Goal: Find specific page/section: Find specific page/section

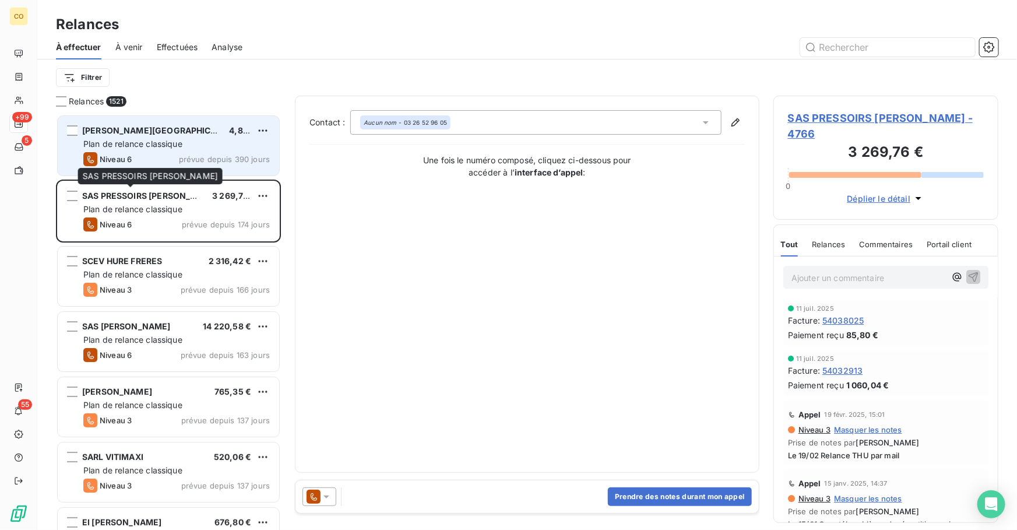
scroll to position [408, 217]
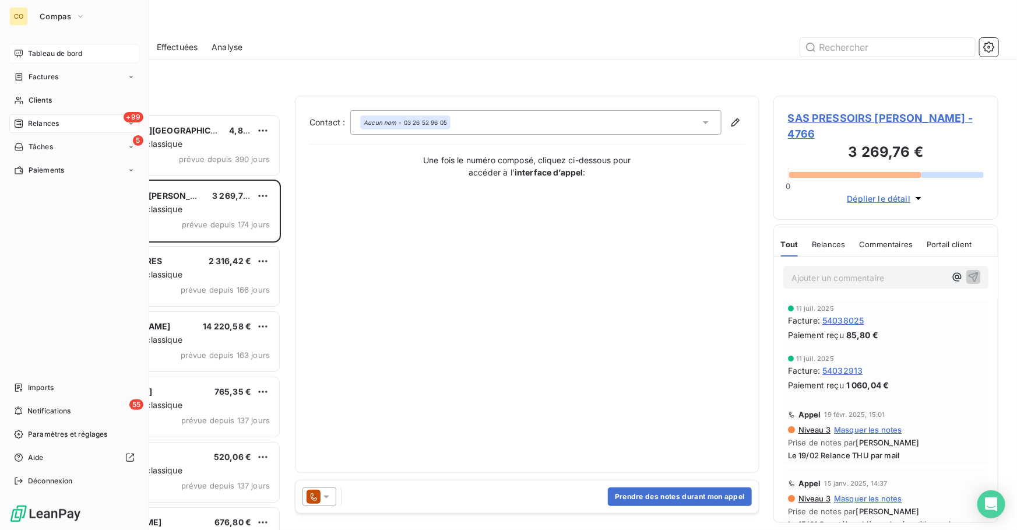
click at [50, 45] on div "Tableau de bord" at bounding box center [74, 53] width 130 height 19
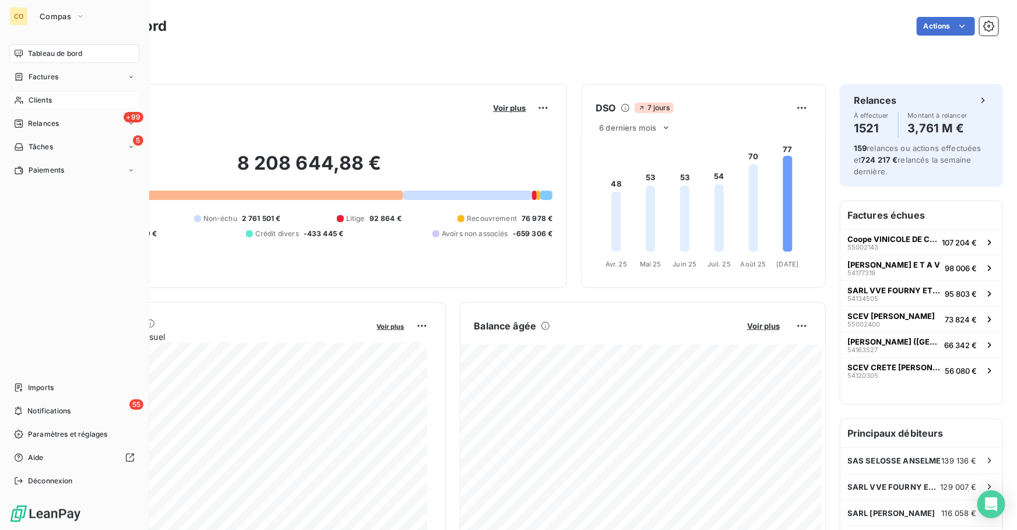
click at [27, 99] on div "Clients" at bounding box center [74, 100] width 130 height 19
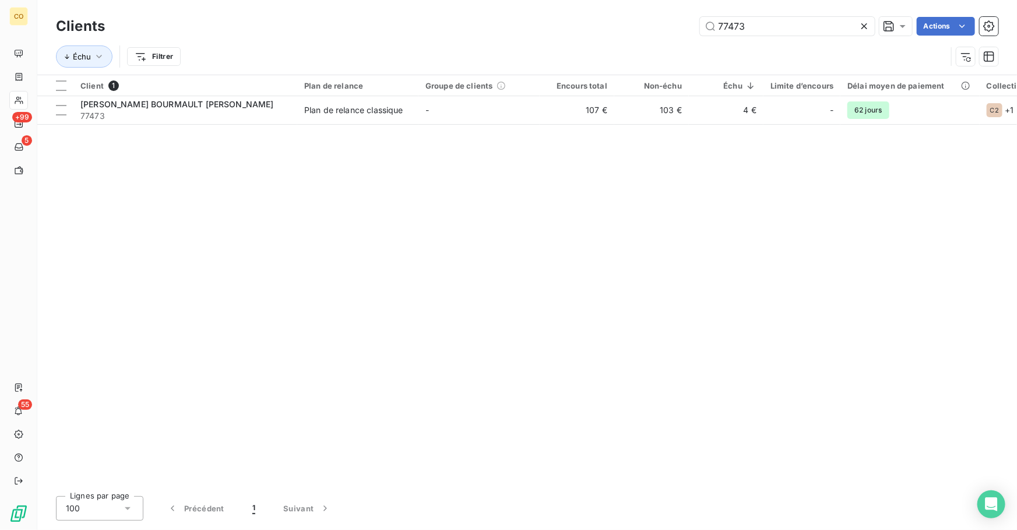
drag, startPoint x: 764, startPoint y: 27, endPoint x: 649, endPoint y: 24, distance: 114.8
click at [650, 24] on div "77473 Actions" at bounding box center [558, 26] width 879 height 19
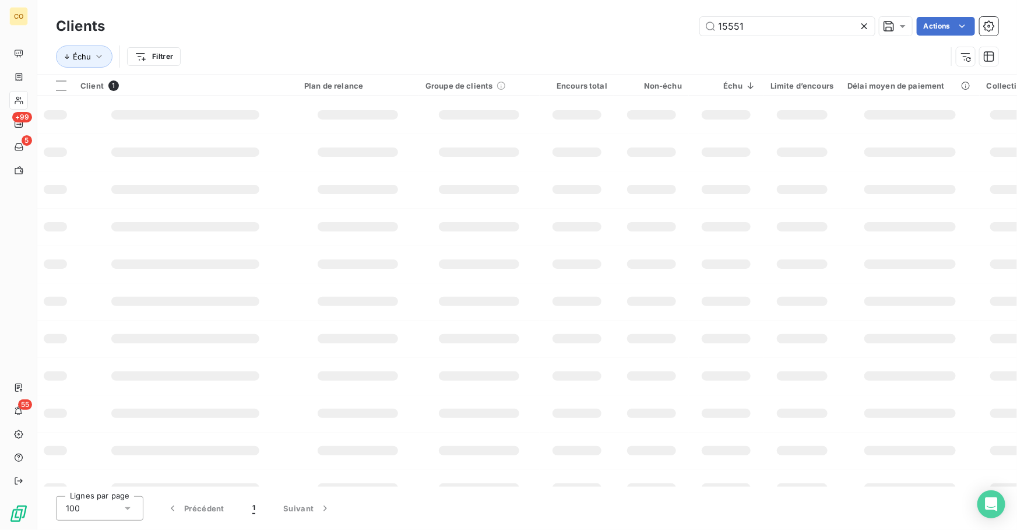
type input "15551"
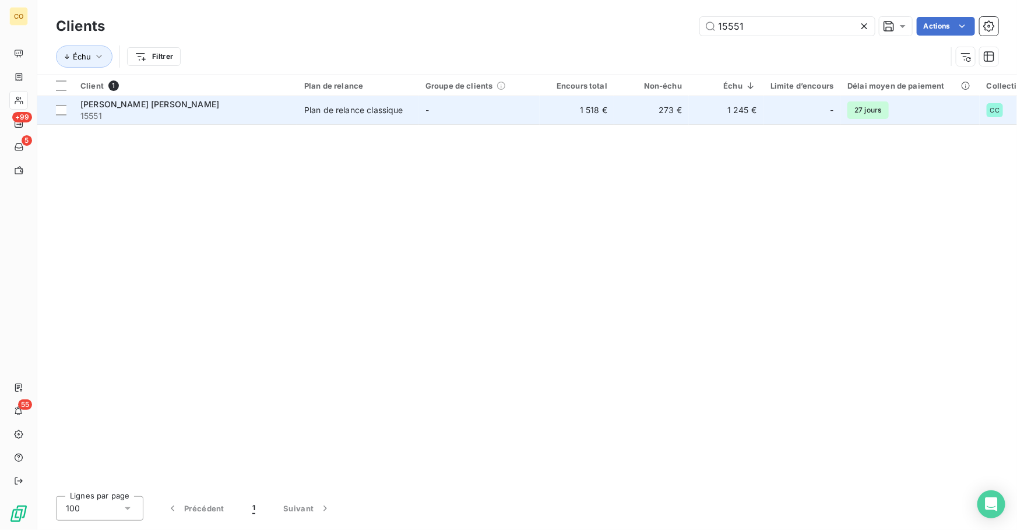
click at [445, 118] on td "-" at bounding box center [478, 110] width 121 height 28
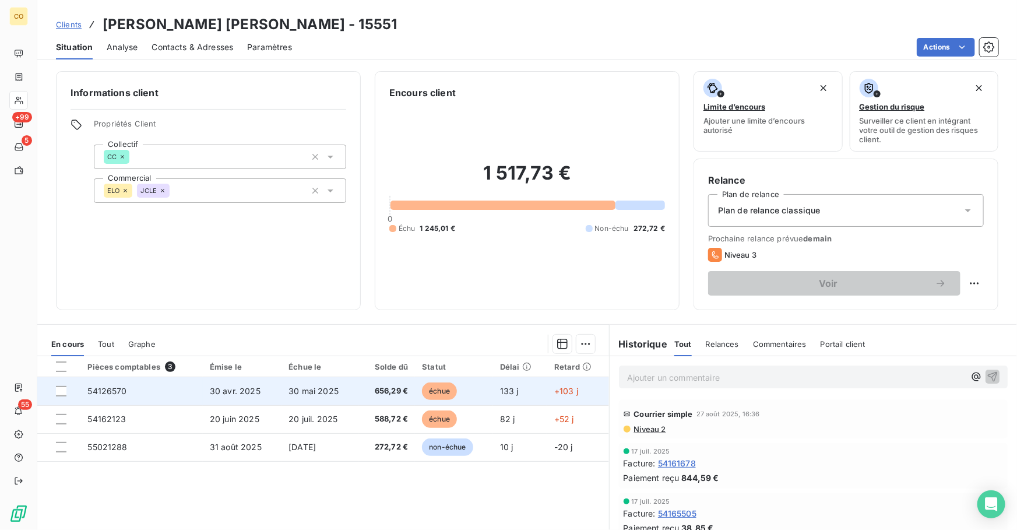
click at [379, 394] on span "656,29 €" at bounding box center [386, 391] width 43 height 12
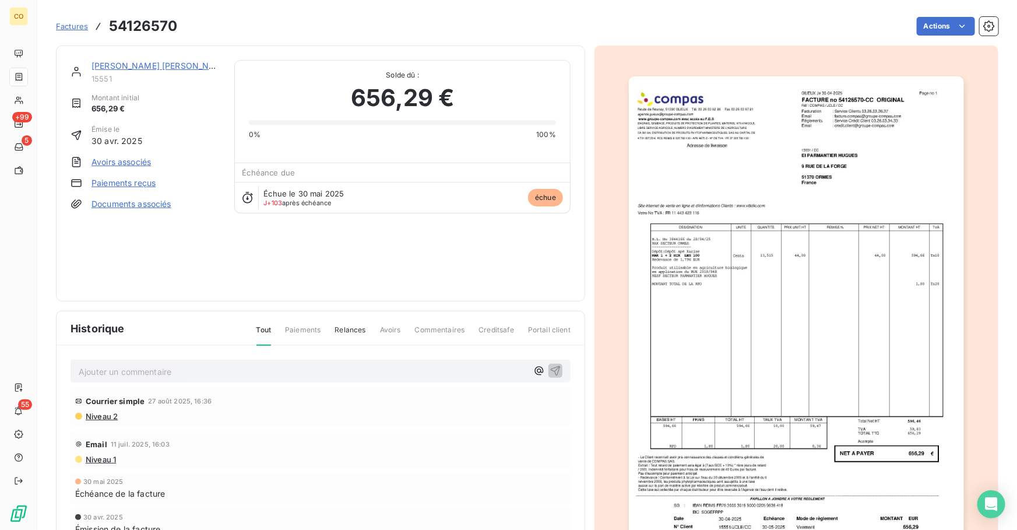
click at [830, 426] on img "button" at bounding box center [796, 313] width 335 height 474
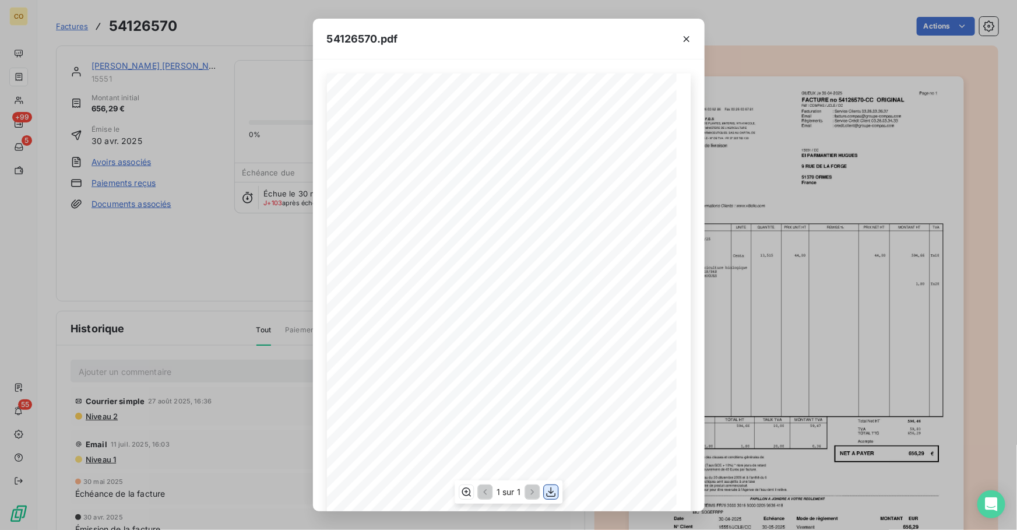
click at [548, 489] on icon "button" at bounding box center [551, 492] width 12 height 12
drag, startPoint x: 682, startPoint y: 38, endPoint x: 510, endPoint y: 54, distance: 172.6
click at [682, 38] on icon "button" at bounding box center [687, 39] width 12 height 12
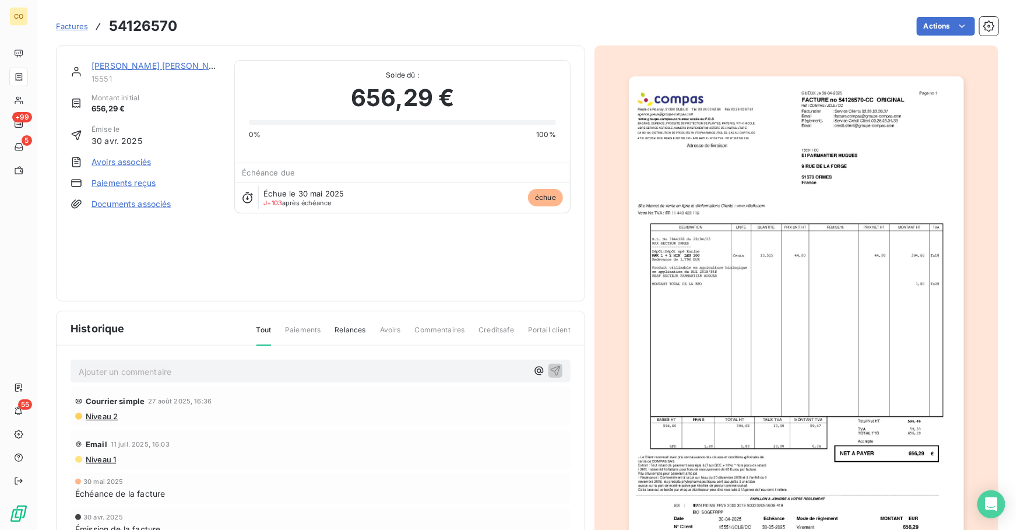
click at [139, 62] on link "[PERSON_NAME] [PERSON_NAME]" at bounding box center [160, 66] width 139 height 10
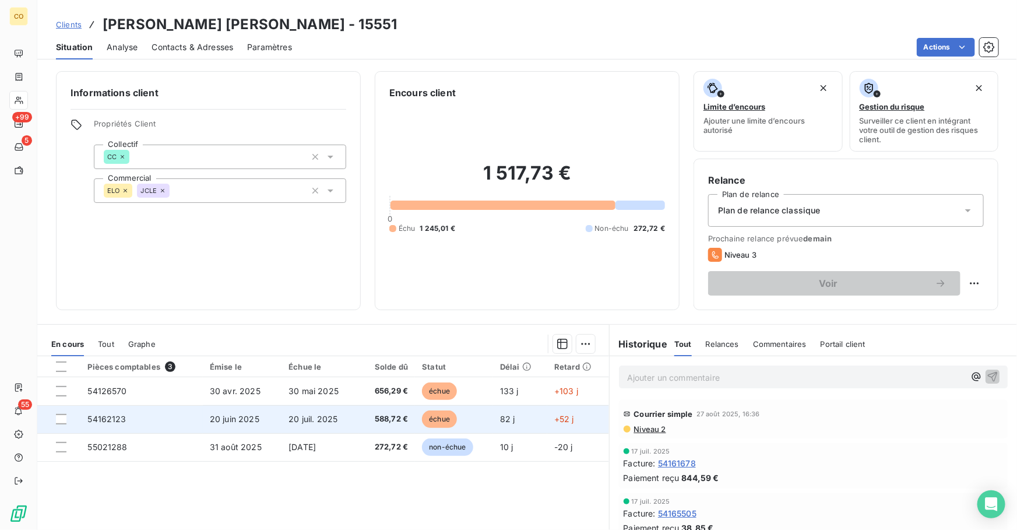
click at [331, 417] on span "20 juil. 2025" at bounding box center [312, 419] width 49 height 10
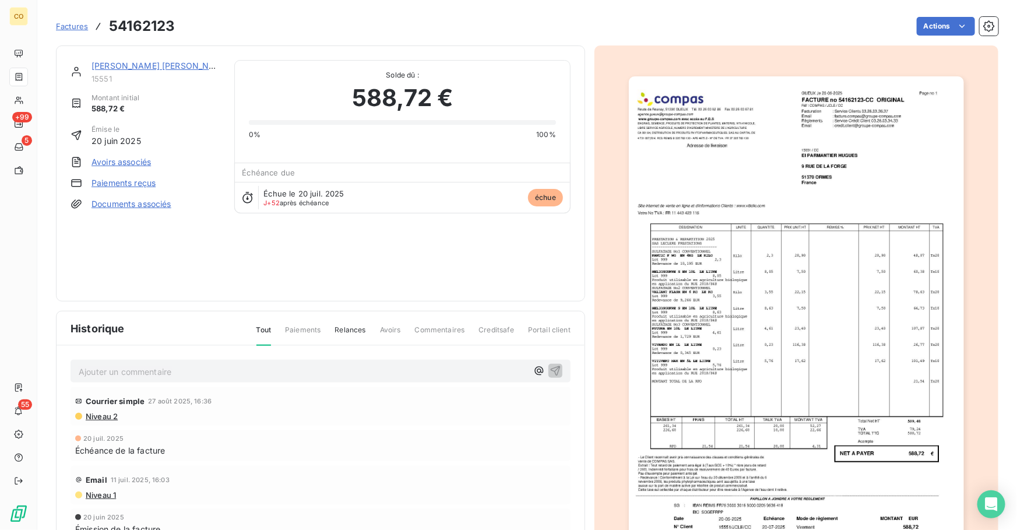
click at [788, 370] on img "button" at bounding box center [796, 313] width 335 height 474
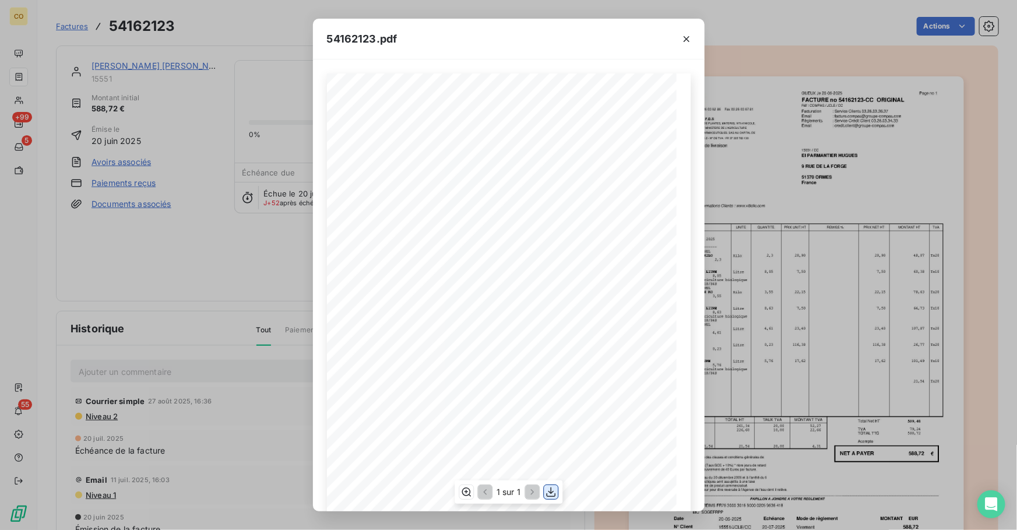
click at [550, 492] on icon "button" at bounding box center [550, 492] width 9 height 10
click at [693, 41] on button "button" at bounding box center [686, 39] width 19 height 19
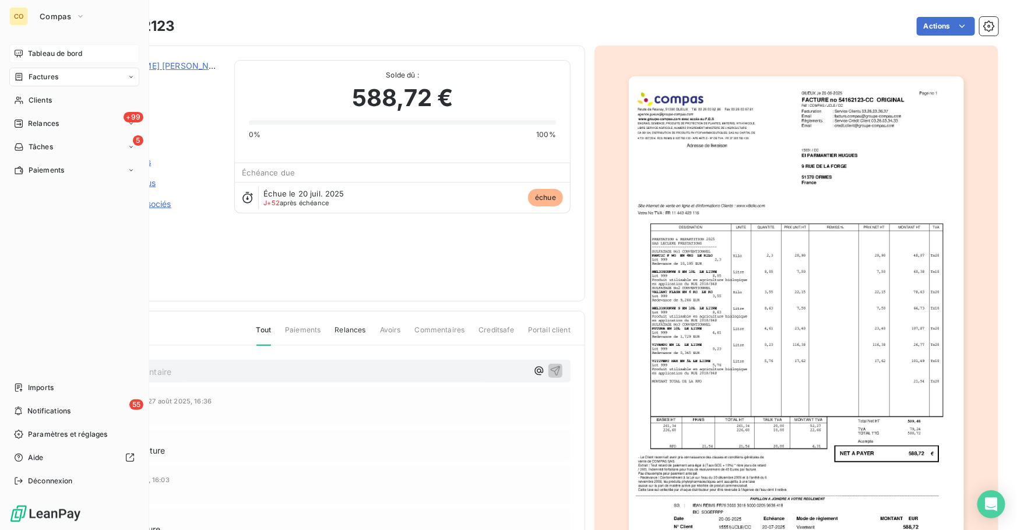
click at [34, 54] on span "Tableau de bord" at bounding box center [55, 53] width 54 height 10
